Goal: Information Seeking & Learning: Learn about a topic

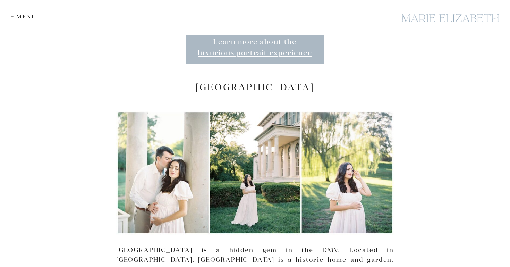
scroll to position [1726, 0]
drag, startPoint x: 197, startPoint y: 54, endPoint x: 312, endPoint y: 51, distance: 114.8
click at [312, 81] on h2 "[GEOGRAPHIC_DATA]" at bounding box center [254, 86] width 277 height 11
copy h2 "[GEOGRAPHIC_DATA]"
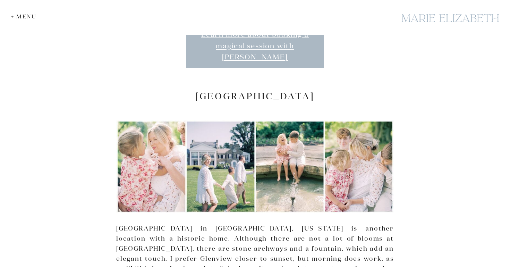
scroll to position [2257, 0]
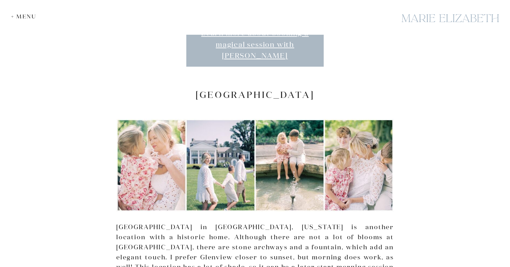
click at [201, 89] on h2 "[GEOGRAPHIC_DATA]" at bounding box center [254, 94] width 277 height 11
drag, startPoint x: 199, startPoint y: 49, endPoint x: 319, endPoint y: 47, distance: 120.0
click at [319, 89] on h2 "[GEOGRAPHIC_DATA]" at bounding box center [254, 94] width 277 height 11
copy h2 "[GEOGRAPHIC_DATA]"
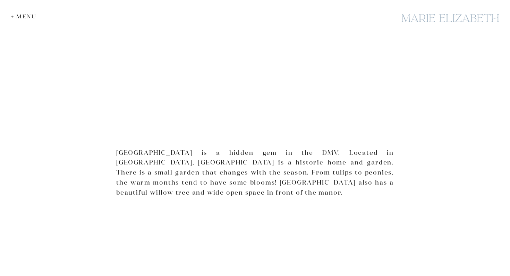
scroll to position [1816, 0]
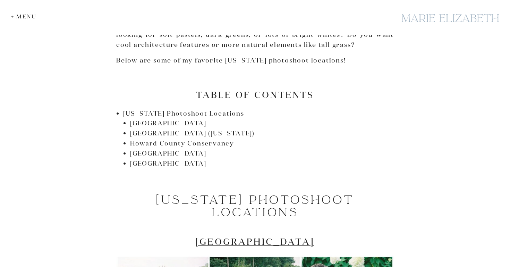
scroll to position [378, 0]
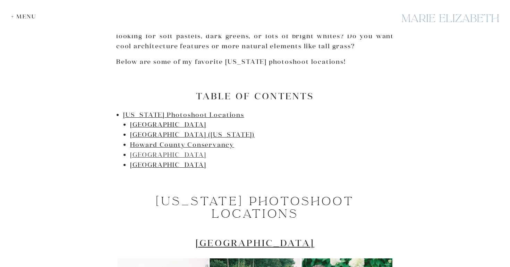
click at [175, 151] on link "[GEOGRAPHIC_DATA]" at bounding box center [168, 154] width 76 height 8
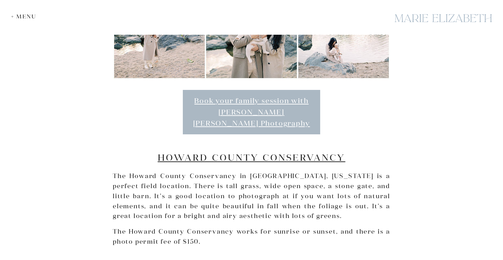
scroll to position [1396, 0]
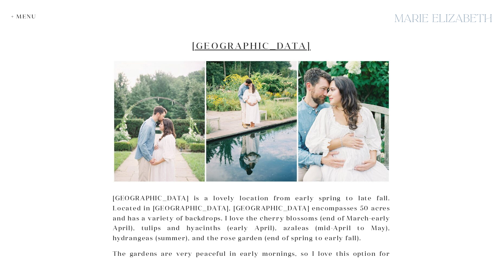
scroll to position [565, 0]
